Goal: Task Accomplishment & Management: Complete application form

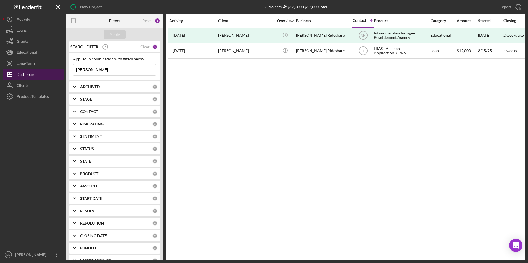
drag, startPoint x: 87, startPoint y: 70, endPoint x: 59, endPoint y: 71, distance: 27.9
click at [59, 71] on div "New Project 2 Projects $12,000 • $12,000 Total daniel Export Icon/Export Filter…" at bounding box center [264, 130] width 522 height 261
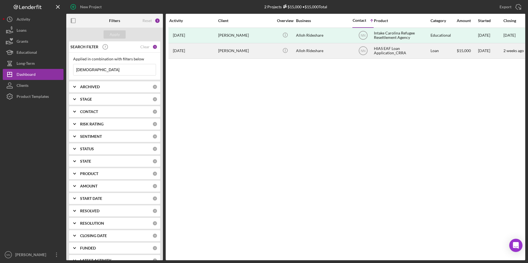
type input "alloh"
click at [321, 52] on div "Alloh Rideshare" at bounding box center [323, 51] width 55 height 15
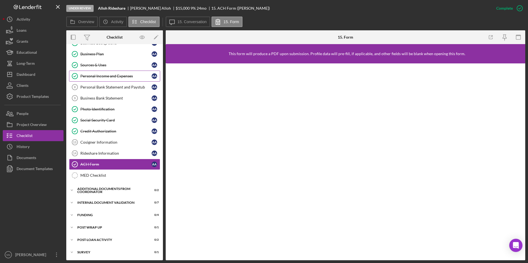
scroll to position [54, 0]
click at [107, 88] on div "Personal Bank Statement and Paystub" at bounding box center [115, 86] width 71 height 4
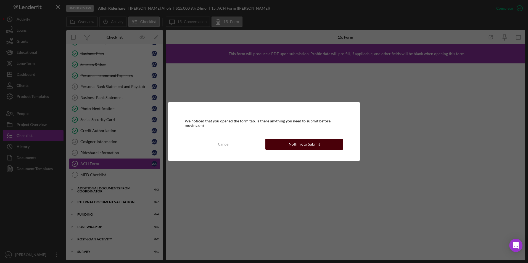
click at [273, 147] on button "Nothing to Submit" at bounding box center [304, 144] width 78 height 11
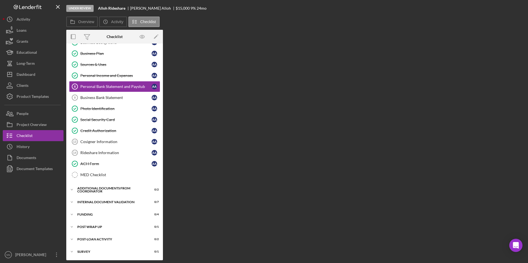
scroll to position [54, 0]
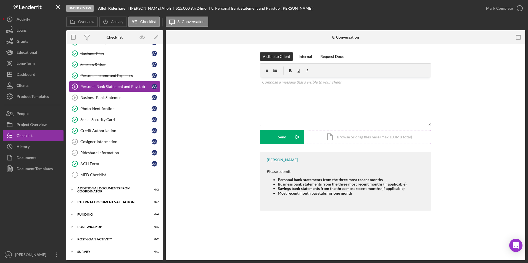
click at [384, 136] on div "Icon/Document Browse or drag files here (max 100MB total) Tap to choose files o…" at bounding box center [369, 137] width 124 height 14
click at [265, 139] on button "Upload Icon/Upload" at bounding box center [282, 137] width 44 height 14
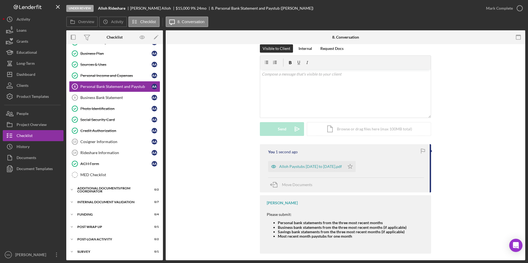
scroll to position [12, 0]
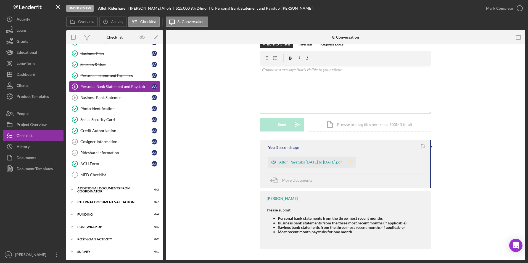
click at [356, 162] on icon "Icon/Star" at bounding box center [350, 162] width 11 height 11
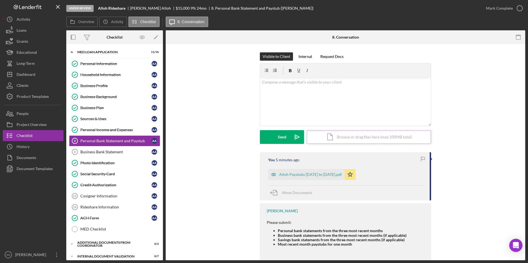
click at [350, 140] on div "Icon/Document Browse or drag files here (max 100MB total) Tap to choose files o…" at bounding box center [369, 137] width 124 height 14
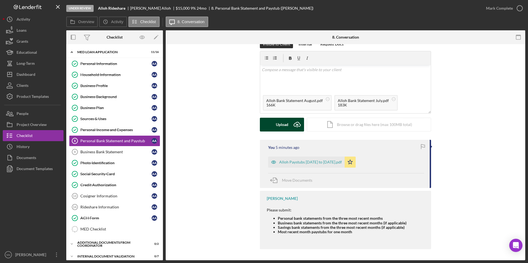
click at [283, 126] on div "Upload" at bounding box center [282, 125] width 12 height 14
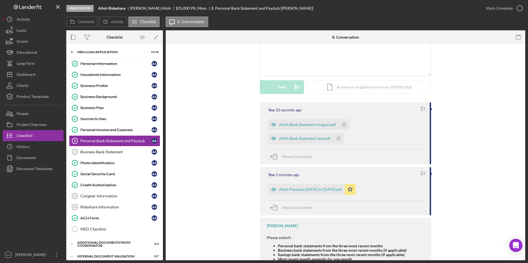
scroll to position [50, 0]
click at [359, 85] on div "Icon/Document Browse or drag files here (max 100MB total) Tap to choose files o…" at bounding box center [369, 88] width 124 height 14
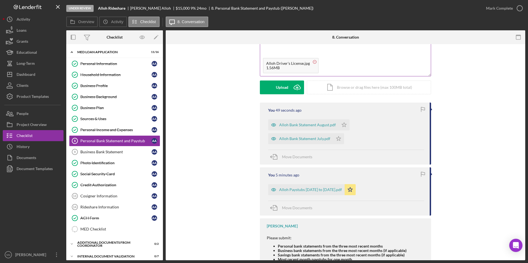
click at [313, 62] on circle at bounding box center [314, 61] width 3 height 3
click at [332, 90] on div "Icon/Document Browse or drag files here (max 100MB total) Tap to choose files o…" at bounding box center [369, 88] width 124 height 14
click at [265, 79] on form "v Color teal Color pink Remove color Add row above Add row below Add column bef…" at bounding box center [345, 54] width 171 height 81
click at [266, 83] on button "Upload Icon/Upload" at bounding box center [282, 88] width 44 height 14
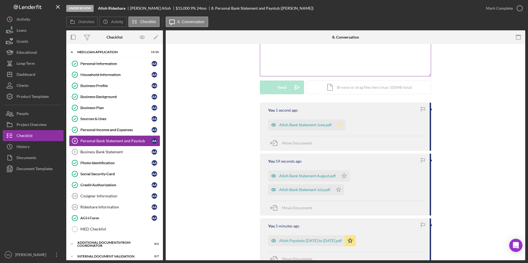
click at [339, 125] on icon "Icon/Star" at bounding box center [339, 125] width 11 height 11
click at [344, 177] on icon "Icon/Star" at bounding box center [344, 176] width 11 height 11
click at [338, 189] on polygon "button" at bounding box center [338, 189] width 5 height 4
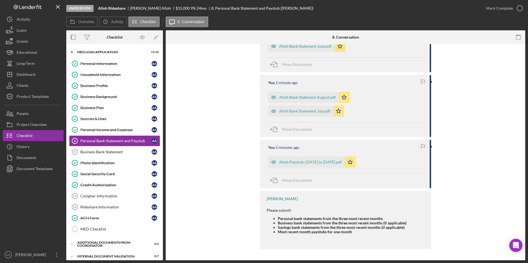
scroll to position [0, 0]
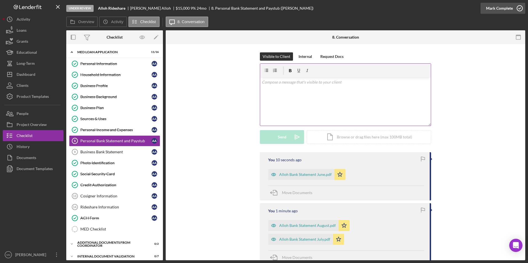
click at [518, 5] on icon "button" at bounding box center [520, 8] width 14 height 14
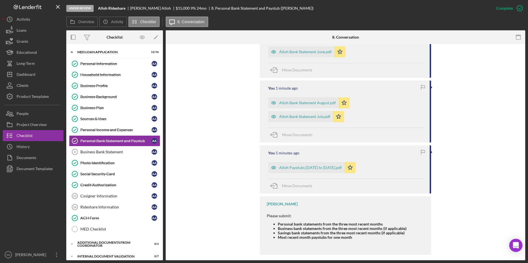
scroll to position [224, 0]
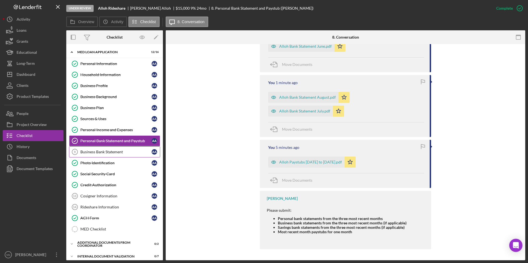
click at [114, 150] on div "Business Bank Statement" at bounding box center [115, 152] width 71 height 4
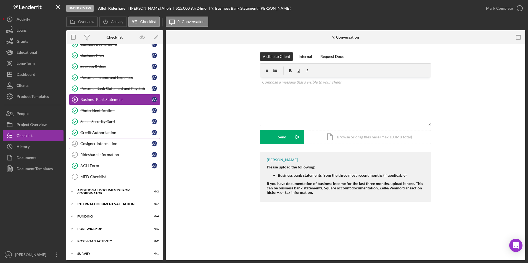
scroll to position [54, 0]
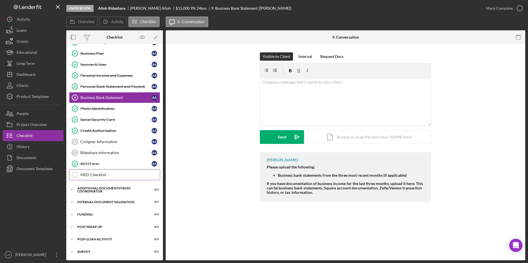
click at [114, 177] on div "MED Checklist" at bounding box center [120, 175] width 80 height 4
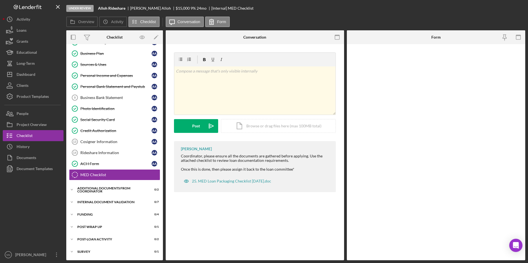
scroll to position [54, 0]
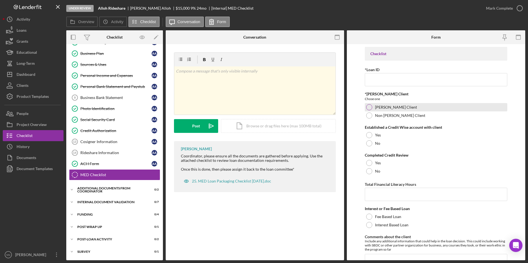
click at [370, 109] on div at bounding box center [369, 107] width 6 height 6
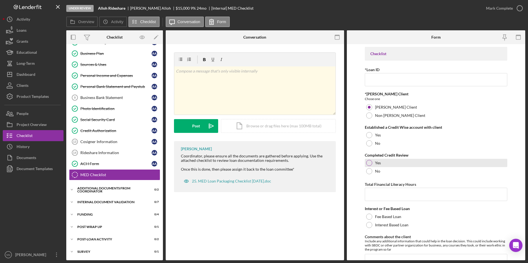
click at [371, 160] on div "Yes" at bounding box center [436, 163] width 143 height 8
click at [380, 195] on input "Total Financial Literacy Hours" at bounding box center [436, 194] width 143 height 13
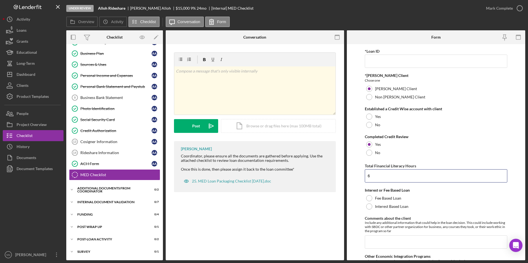
scroll to position [28, 0]
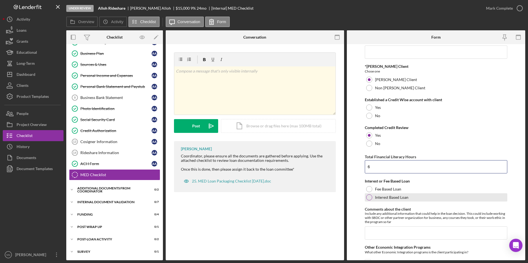
type input "6"
click at [368, 197] on div at bounding box center [369, 198] width 6 height 6
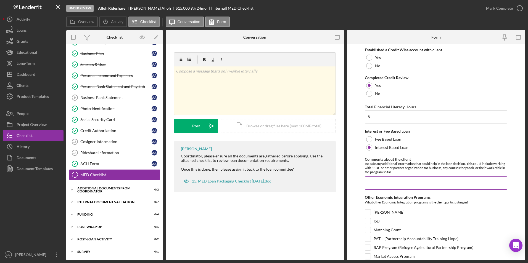
scroll to position [83, 0]
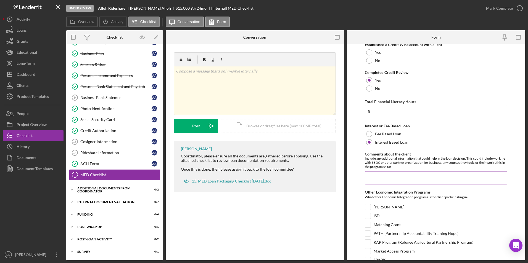
click at [374, 180] on input "Comments about the client" at bounding box center [436, 177] width 143 height 13
drag, startPoint x: 405, startPoint y: 178, endPoint x: 397, endPoint y: 176, distance: 8.5
click at [397, 176] on input "Client is already doing rideshare but his vehicle is in poor condition." at bounding box center [436, 177] width 143 height 13
drag, startPoint x: 464, startPoint y: 176, endPoint x: 515, endPoint y: 183, distance: 51.3
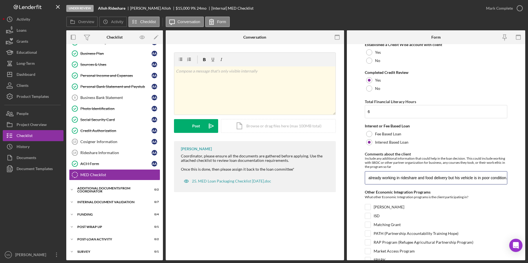
click at [515, 183] on form "Checklist *Loan ID Required *ORR Client Chose one ORR Client Non ORR Client Est…" at bounding box center [436, 152] width 178 height 216
click at [493, 181] on input "Client is already working in rideshare and food delivery but his vehicle is in …" at bounding box center [436, 177] width 143 height 13
click at [459, 178] on input "Client is already working in rideshare and food delivery but his vehicle is in …" at bounding box center [436, 177] width 143 height 13
drag, startPoint x: 494, startPoint y: 178, endPoint x: 515, endPoint y: 179, distance: 21.0
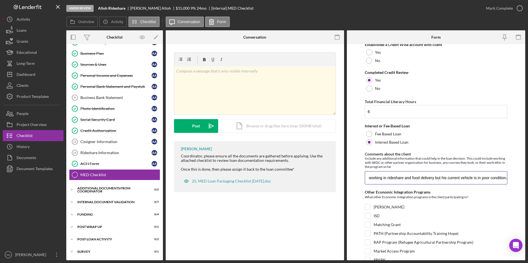
click at [515, 179] on form "Checklist *Loan ID Required *ORR Client Chose one ORR Client Non ORR Client Est…" at bounding box center [436, 152] width 178 height 216
click at [505, 178] on input "Client is already working in rideshare and food delivery but his current vehicl…" at bounding box center [436, 177] width 143 height 13
drag, startPoint x: 418, startPoint y: 179, endPoint x: 519, endPoint y: 179, distance: 101.6
click at [519, 179] on form "Checklist *Loan ID Required *ORR Client Chose one ORR Client Non ORR Client Est…" at bounding box center [436, 152] width 178 height 216
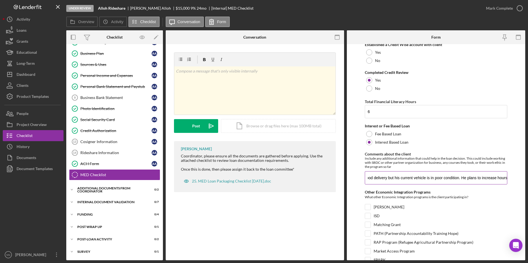
click at [501, 179] on input "Client is already working in rideshare and food delivery but his current vehicl…" at bounding box center [436, 177] width 143 height 13
click at [504, 178] on input "Client is already working in rideshare and food delivery but his current vehicl…" at bounding box center [436, 177] width 143 height 13
drag, startPoint x: 504, startPoint y: 178, endPoint x: 497, endPoint y: 178, distance: 7.5
click at [497, 178] on input "Client is already working in rideshare and food delivery but his current vehicl…" at bounding box center [436, 177] width 143 height 13
drag, startPoint x: 460, startPoint y: 176, endPoint x: 509, endPoint y: 176, distance: 49.1
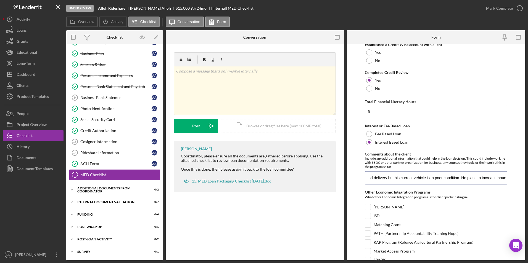
click at [509, 176] on form "Checklist *Loan ID Required *ORR Client Chose one ORR Client Non ORR Client Est…" at bounding box center [436, 152] width 178 height 216
drag, startPoint x: 483, startPoint y: 177, endPoint x: 515, endPoint y: 179, distance: 32.4
click at [515, 179] on form "Checklist *Loan ID Required *ORR Client Chose one ORR Client Non ORR Client Est…" at bounding box center [436, 152] width 178 height 216
click at [501, 178] on input "Client is already working in rideshare and food delivery, but his current vehic…" at bounding box center [436, 177] width 143 height 13
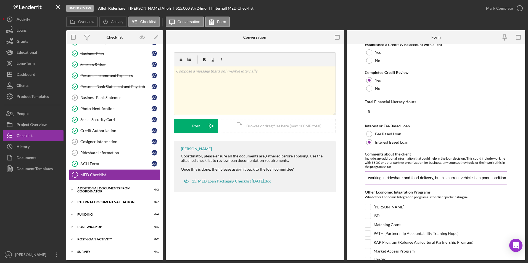
click at [503, 178] on input "Client is already working in rideshare and food delivery, but his current vehic…" at bounding box center [436, 177] width 143 height 13
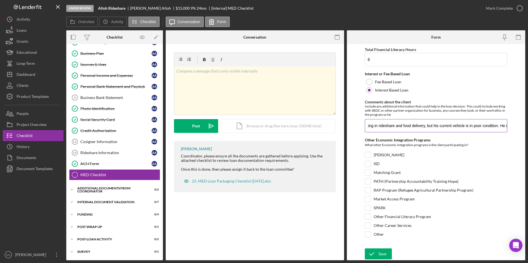
scroll to position [0, 38]
type input "Client is already working in rideshare and food delivery, but his current vehic…"
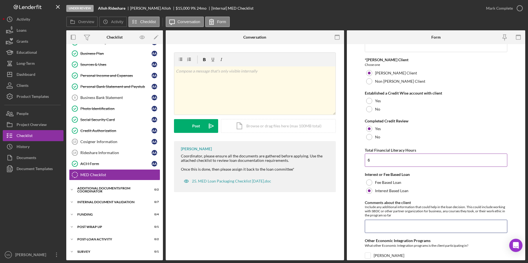
scroll to position [25, 0]
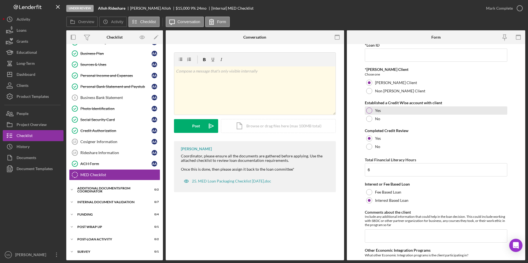
click at [377, 110] on label "Yes" at bounding box center [378, 111] width 6 height 4
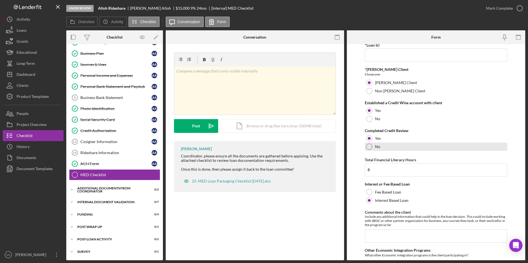
scroll to position [0, 0]
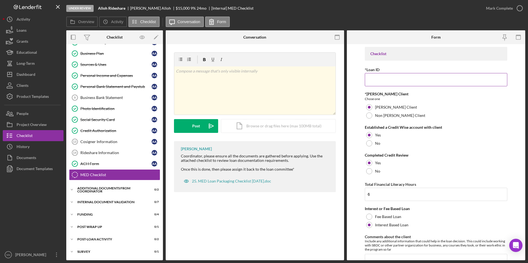
paste input "CRRA2518"
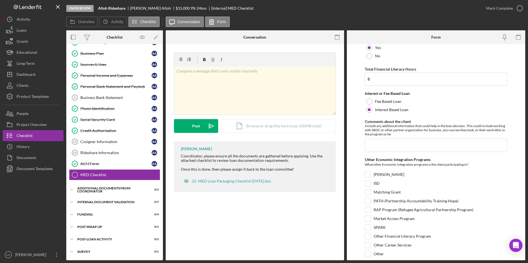
scroll to position [135, 0]
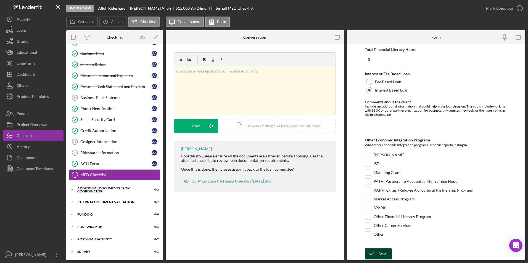
type input "CRRA2518"
click at [377, 256] on icon "submit" at bounding box center [372, 254] width 14 height 14
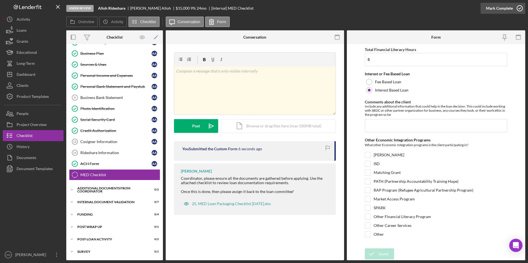
click at [514, 10] on icon "button" at bounding box center [520, 8] width 14 height 14
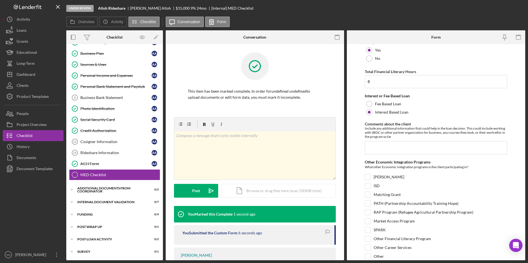
scroll to position [157, 0]
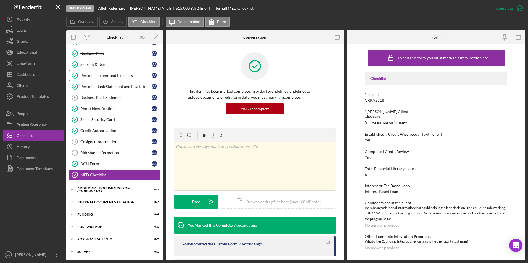
click at [120, 72] on link "Personal Income and Expenses Personal Income and Expenses A A" at bounding box center [114, 75] width 91 height 11
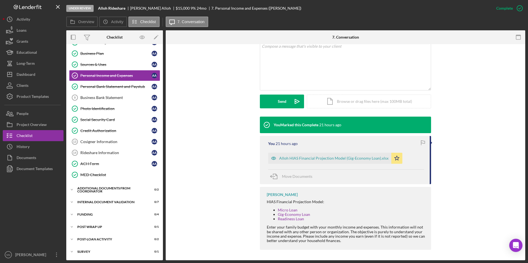
scroll to position [112, 0]
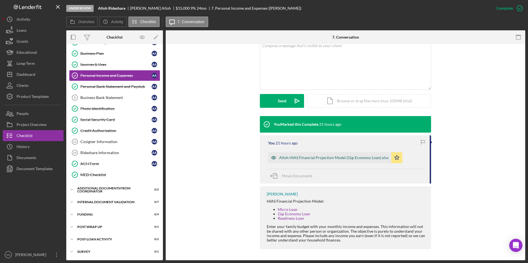
click at [323, 158] on div "Alloh HIAS Financial Projection Model (Gig-Economy Loan).xlsx" at bounding box center [333, 158] width 109 height 4
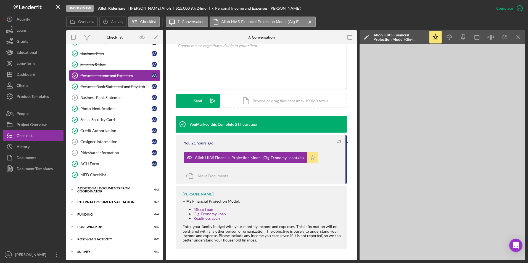
click at [310, 160] on icon "Icon/Star" at bounding box center [312, 157] width 11 height 11
click at [264, 99] on div "Icon/Document Browse or drag files here (max 100MB total) Tap to choose files o…" at bounding box center [285, 101] width 124 height 14
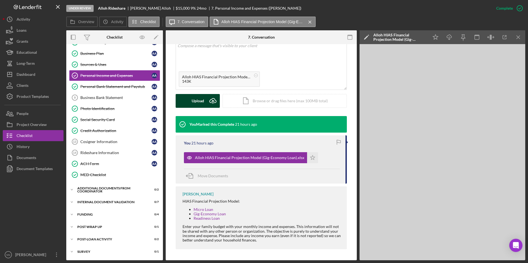
click at [195, 100] on div "Upload" at bounding box center [198, 101] width 12 height 14
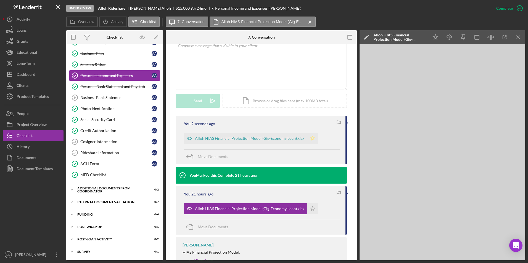
click at [308, 139] on icon "Icon/Star" at bounding box center [312, 138] width 11 height 11
click at [517, 40] on icon "Icon/Menu Close" at bounding box center [518, 37] width 12 height 12
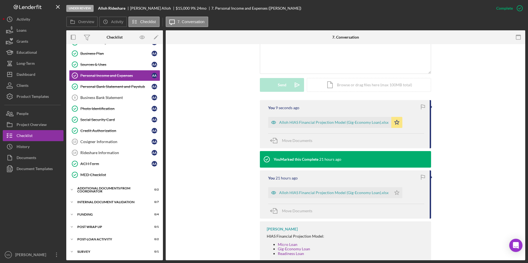
scroll to position [163, 0]
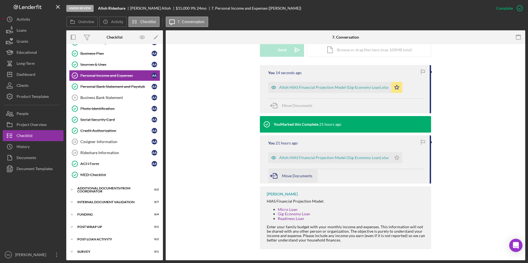
click at [290, 175] on span "Move Documents" at bounding box center [297, 176] width 30 height 5
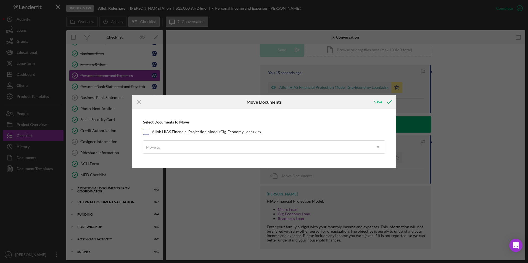
click at [143, 131] on div at bounding box center [146, 132] width 6 height 6
click at [146, 131] on input "Alloh HIAS Financial Projection Model (Gig-Economy Loan).xlsx" at bounding box center [146, 132] width 6 height 6
checkbox input "true"
click at [163, 147] on div "Move to" at bounding box center [257, 147] width 228 height 13
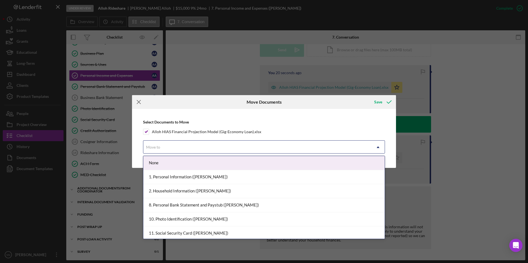
click at [138, 100] on icon "Icon/Menu Close" at bounding box center [139, 102] width 14 height 14
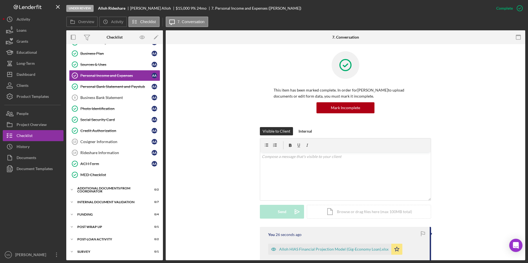
scroll to position [0, 0]
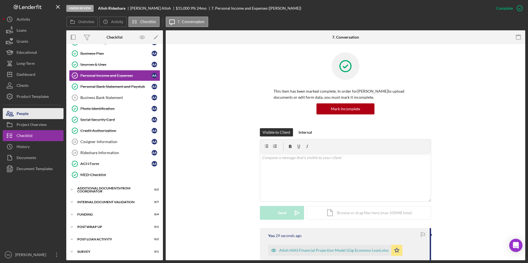
click at [31, 116] on button "People" at bounding box center [33, 113] width 61 height 11
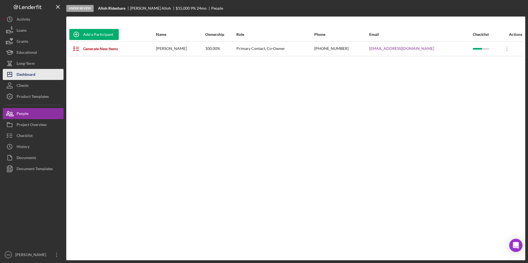
click at [31, 75] on div "Dashboard" at bounding box center [26, 75] width 19 height 12
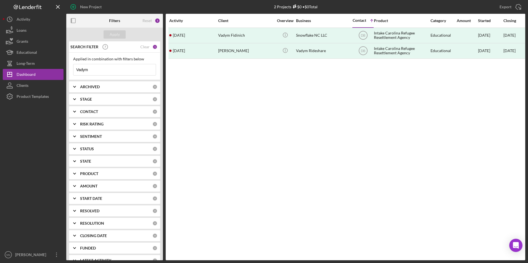
drag, startPoint x: 96, startPoint y: 69, endPoint x: 66, endPoint y: 67, distance: 30.2
click at [66, 67] on div "New Project 2 Projects $0 • $0 Total Vadym Export Icon/Export Filters Reset 1 A…" at bounding box center [264, 130] width 522 height 261
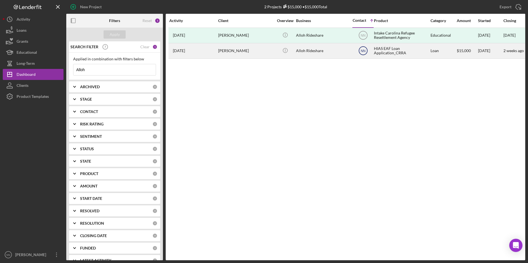
type input "Alloh"
click at [365, 53] on text "NN" at bounding box center [363, 51] width 5 height 4
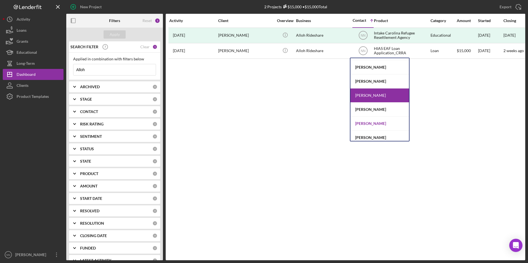
scroll to position [30, 0]
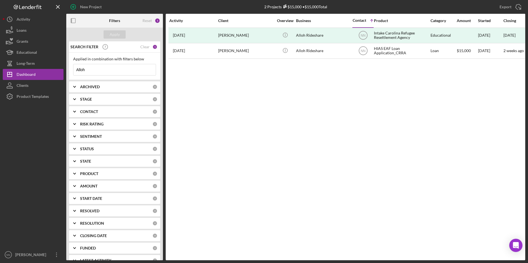
click at [485, 132] on div "Activity Client Overview Business Contact Icon/Table Sort Arrow Product Categor…" at bounding box center [346, 137] width 360 height 247
drag, startPoint x: 105, startPoint y: 66, endPoint x: 76, endPoint y: 69, distance: 28.8
click at [76, 69] on input "alloh" at bounding box center [114, 69] width 82 height 11
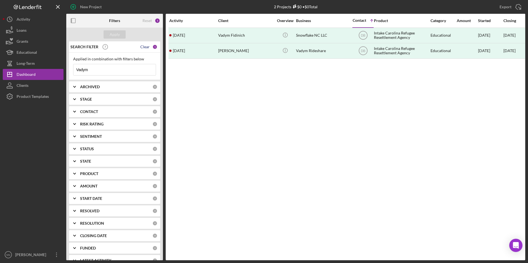
type input "Vadym"
click at [145, 45] on div "Clear" at bounding box center [144, 47] width 9 height 4
click at [109, 70] on input at bounding box center [114, 69] width 82 height 11
type input "Vadym"
click at [106, 88] on div "ARCHIVED" at bounding box center [116, 87] width 72 height 4
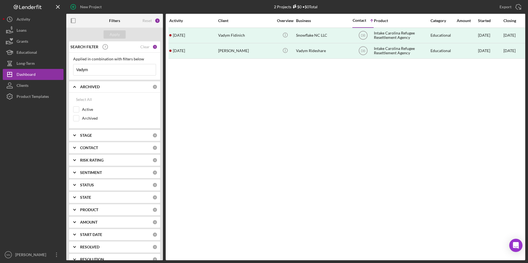
click at [104, 85] on div "ARCHIVED" at bounding box center [116, 87] width 72 height 4
click at [101, 112] on div "CONTACT" at bounding box center [116, 112] width 72 height 4
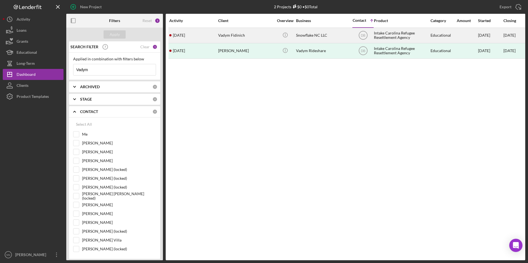
click at [244, 35] on div "Vadym Fidinich" at bounding box center [245, 35] width 55 height 15
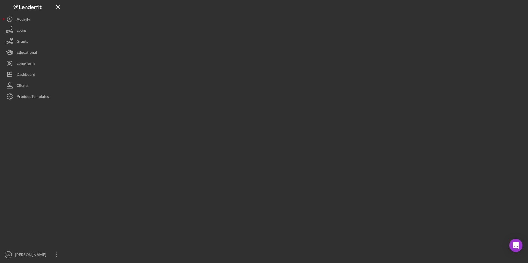
click at [244, 35] on div at bounding box center [295, 130] width 459 height 261
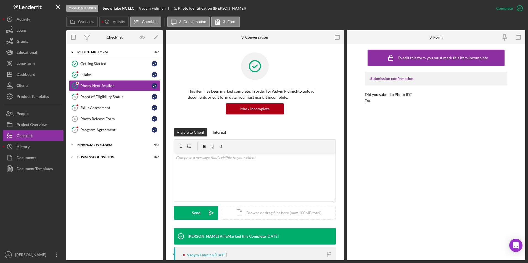
click at [110, 201] on div "Icon/Expander MED Intake Form 3 / 7 Getting Started Getting Started V F Intake …" at bounding box center [114, 152] width 97 height 211
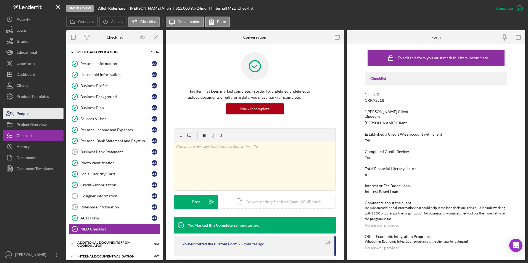
click at [38, 111] on button "People" at bounding box center [33, 113] width 61 height 11
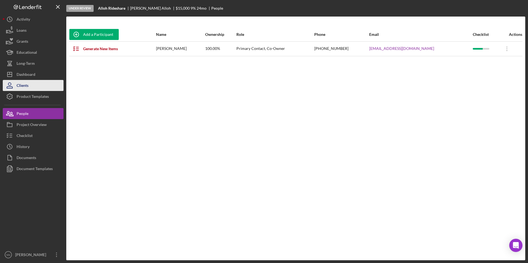
click at [48, 87] on button "Clients" at bounding box center [33, 85] width 61 height 11
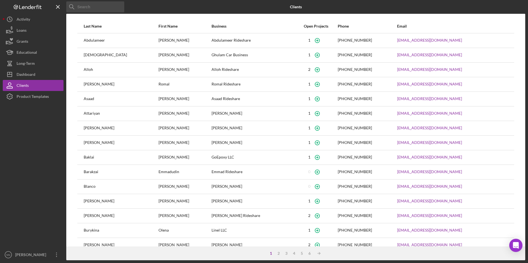
click at [78, 7] on input at bounding box center [95, 6] width 58 height 11
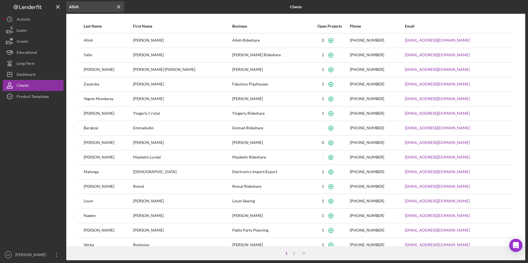
type input "Alloh"
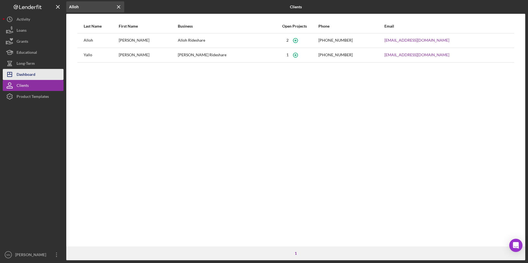
click at [35, 75] on div "Dashboard" at bounding box center [26, 75] width 19 height 12
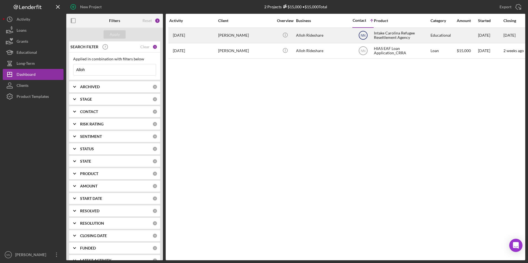
click at [362, 36] on text "NN" at bounding box center [363, 36] width 5 height 4
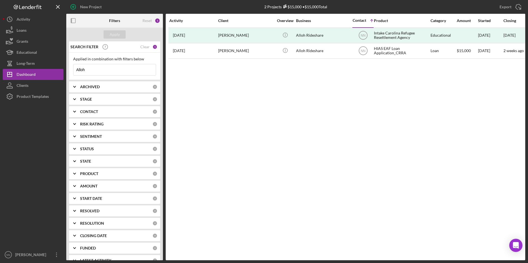
click at [332, 98] on div "Activity Client Overview Business Contact Icon/Table Sort Arrow Product Categor…" at bounding box center [346, 137] width 360 height 247
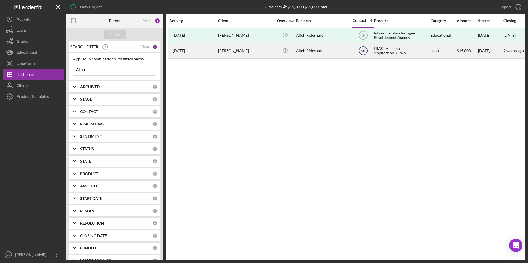
click at [364, 50] on text "NN" at bounding box center [363, 51] width 5 height 4
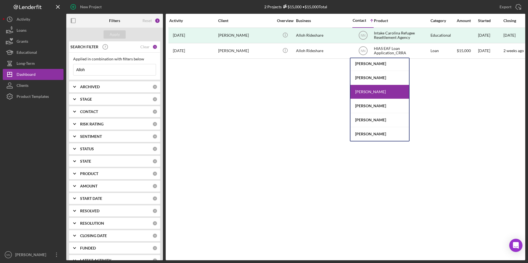
scroll to position [30, 0]
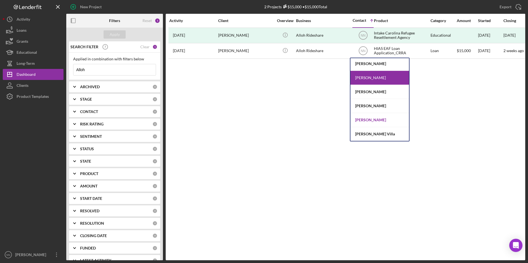
click at [374, 121] on div "Tiffany Dixon-McGuire" at bounding box center [379, 120] width 59 height 14
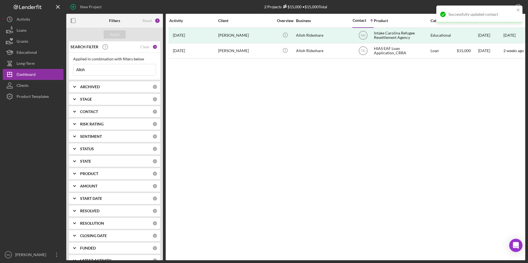
drag, startPoint x: 98, startPoint y: 72, endPoint x: 75, endPoint y: 72, distance: 22.9
click at [75, 72] on input "Alloh" at bounding box center [114, 69] width 82 height 11
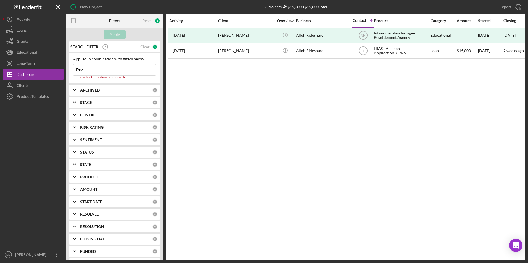
type input "Reza"
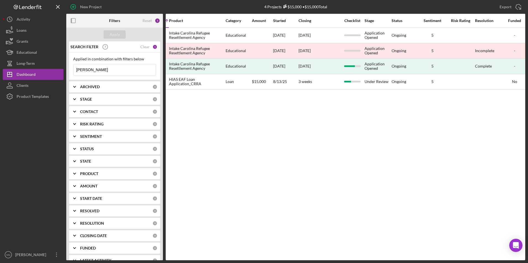
scroll to position [0, 184]
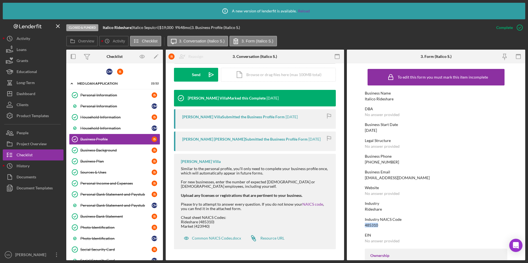
scroll to position [110, 0]
